Goal: Obtain resource: Download file/media

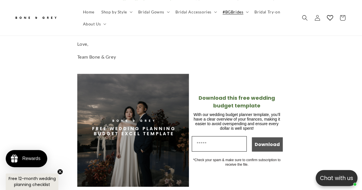
click at [211, 136] on input "Email" at bounding box center [219, 143] width 55 height 15
type input "**********"
click at [267, 139] on button "Download" at bounding box center [267, 144] width 31 height 14
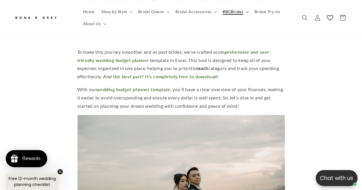
scroll to position [0, 119]
click at [234, 13] on span "#BGBrides" at bounding box center [232, 11] width 21 height 5
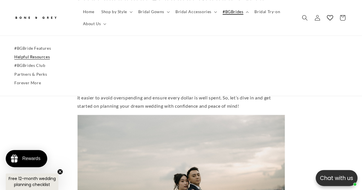
click at [50, 58] on link "Helpful Resources" at bounding box center [180, 57] width 333 height 9
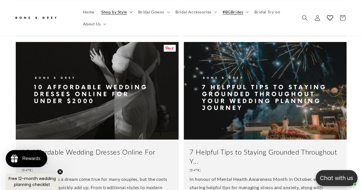
scroll to position [0, 238]
